Goal: Transaction & Acquisition: Download file/media

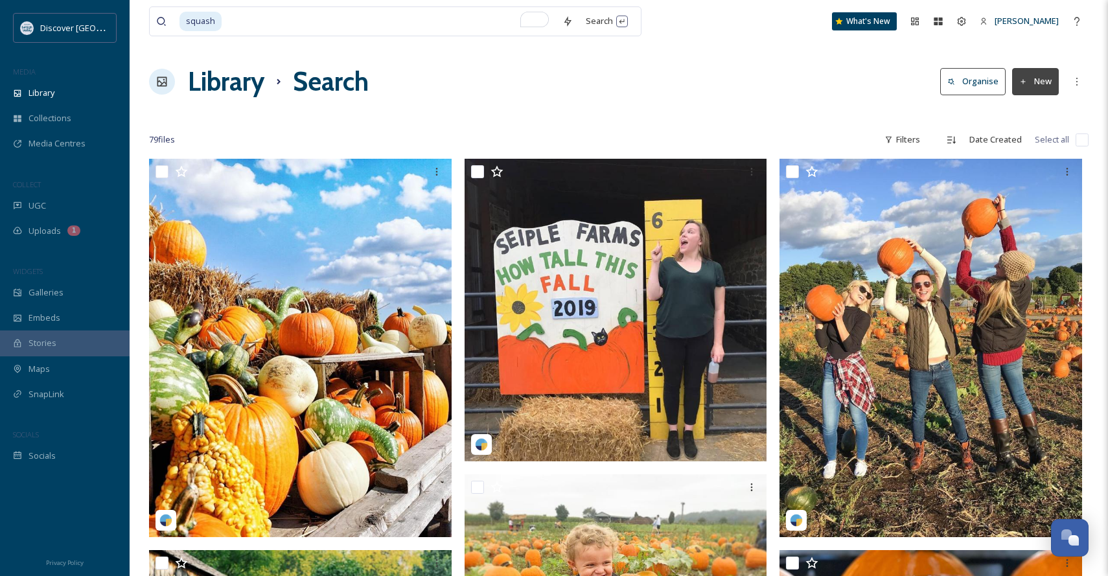
click at [272, 14] on input "To enrich screen reader interactions, please activate Accessibility in Grammarl…" at bounding box center [389, 21] width 333 height 29
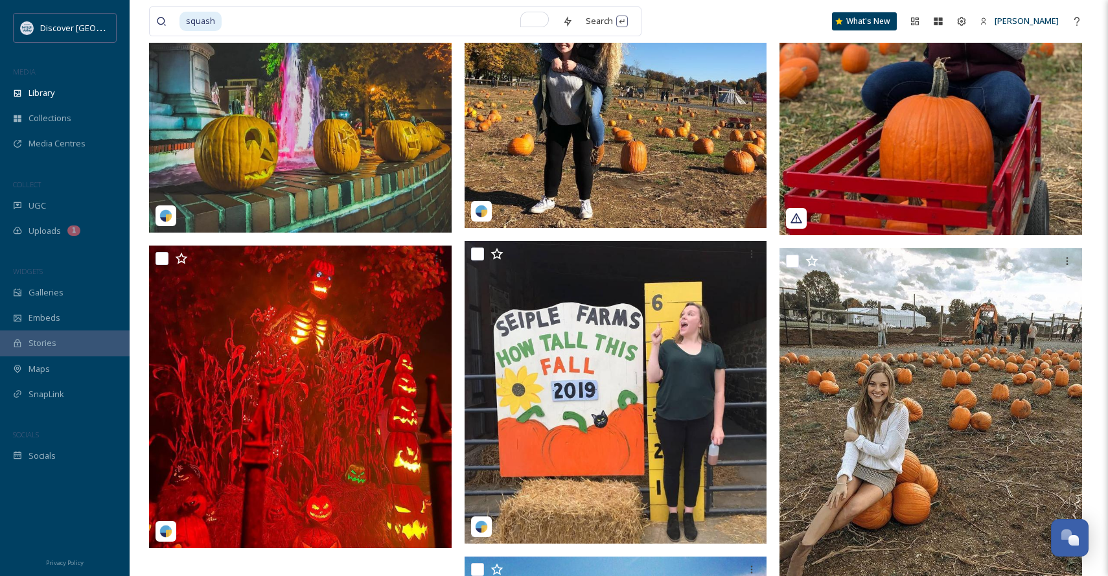
scroll to position [595, 0]
click at [272, 14] on input "To enrich screen reader interactions, please activate Accessibility in Grammarl…" at bounding box center [389, 21] width 333 height 29
type input "s"
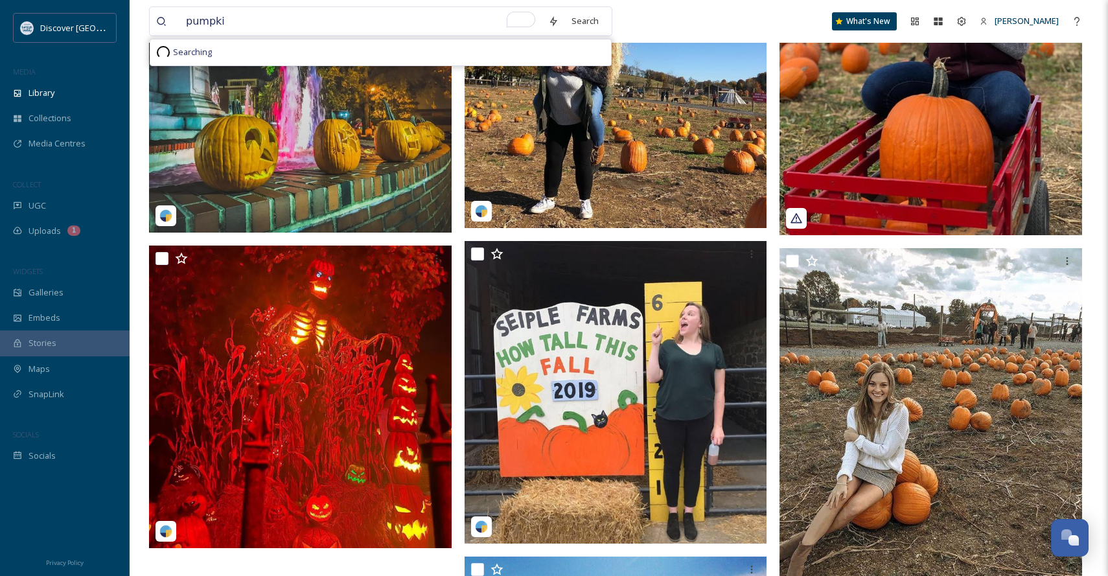
type input "pumpkin"
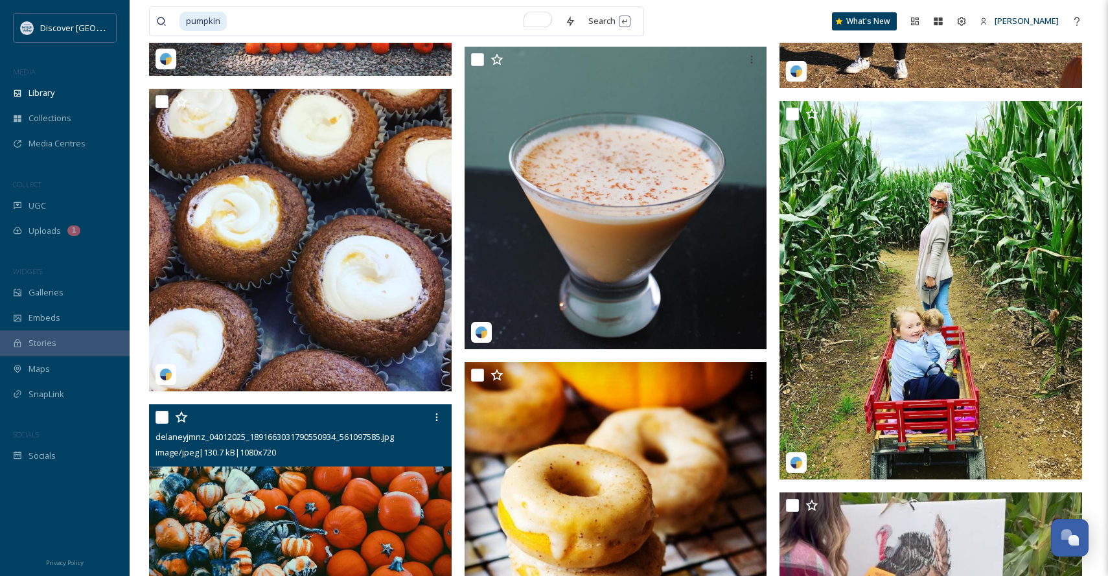
scroll to position [5857, 0]
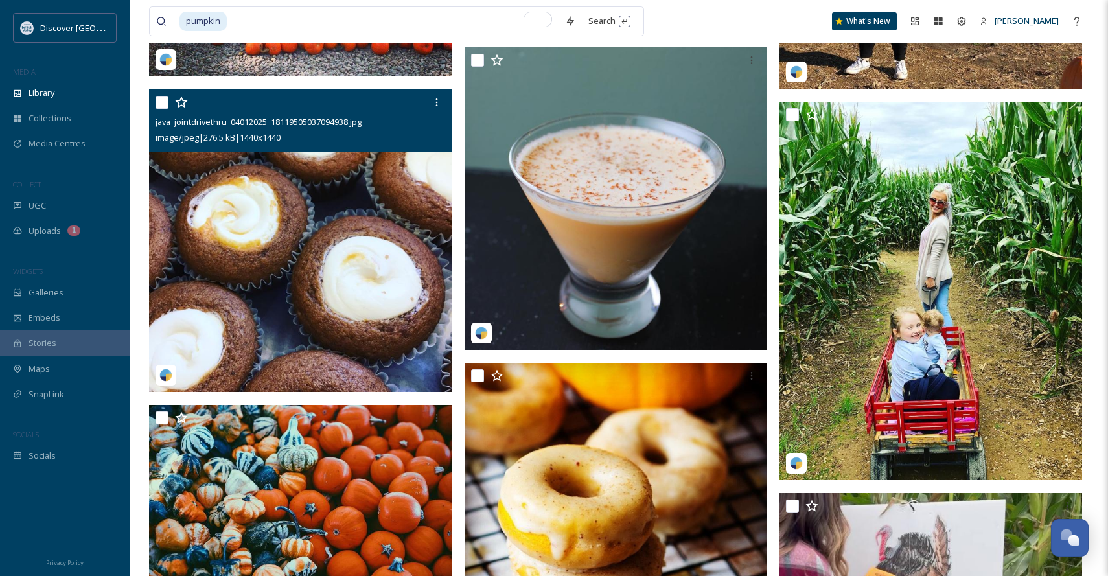
click at [381, 293] on img at bounding box center [300, 240] width 303 height 303
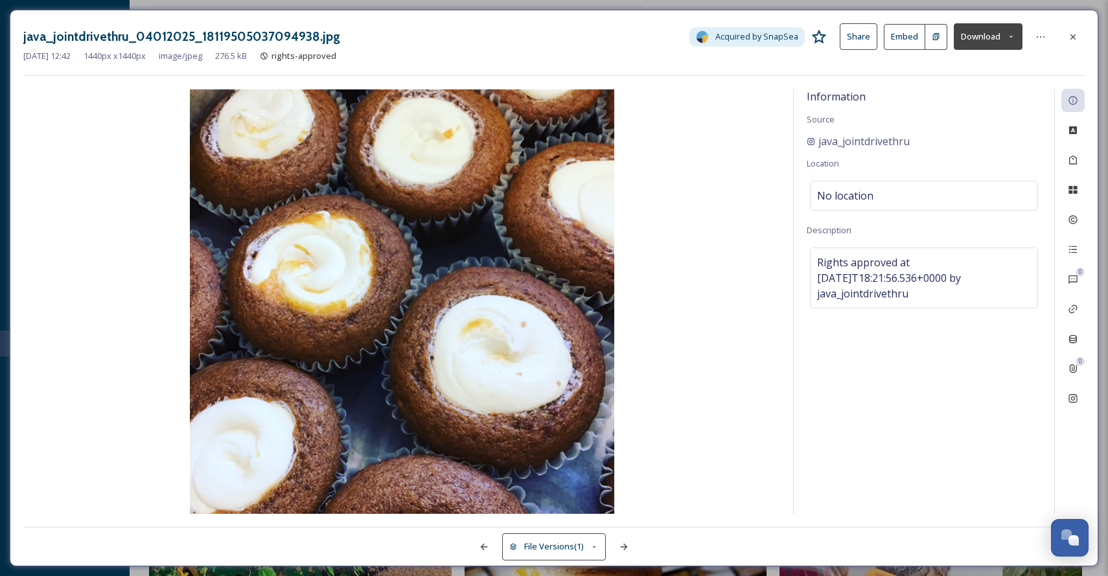
click at [554, 288] on img at bounding box center [401, 301] width 757 height 425
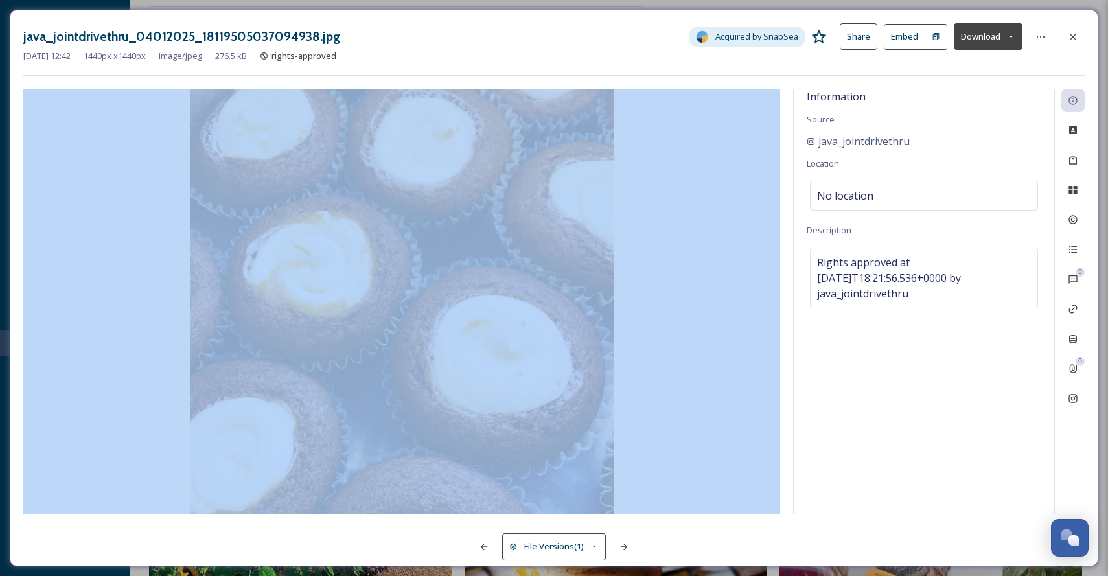
click at [516, 238] on img at bounding box center [401, 301] width 757 height 425
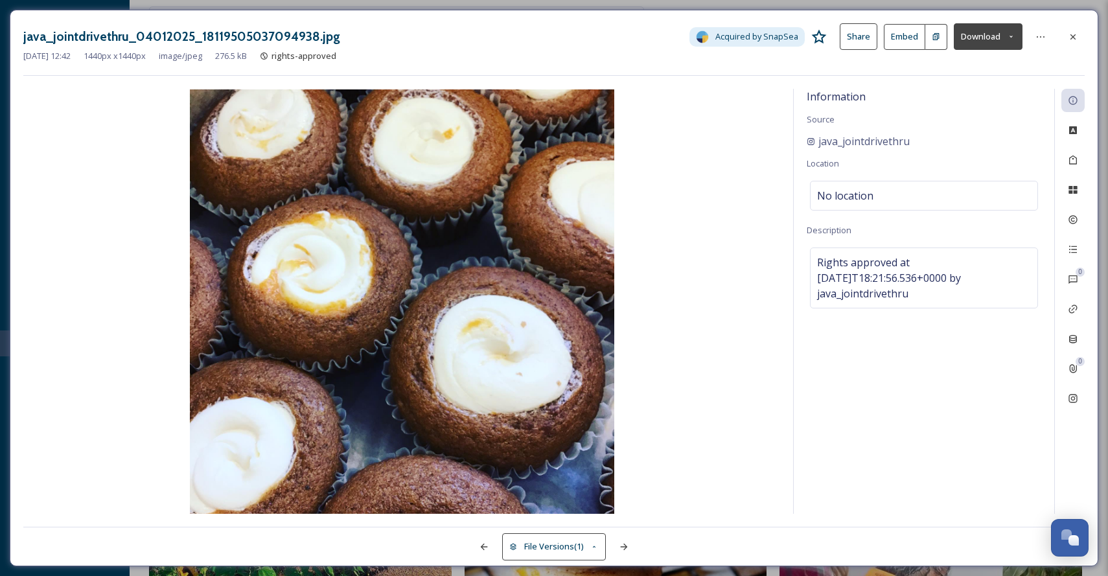
click at [905, 71] on div "java_jointdrivethru_04012025_18119505037094938.jpg Acquired by SnapSea Share Em…" at bounding box center [554, 49] width 1062 height 53
click at [1003, 32] on button "Download" at bounding box center [988, 36] width 69 height 27
click at [968, 66] on span "Download Original (1440 x 1440)" at bounding box center [952, 66] width 123 height 12
